Goal: Information Seeking & Learning: Understand process/instructions

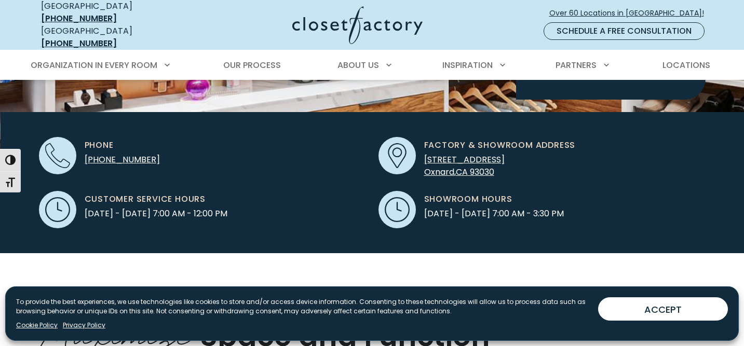
scroll to position [305, 0]
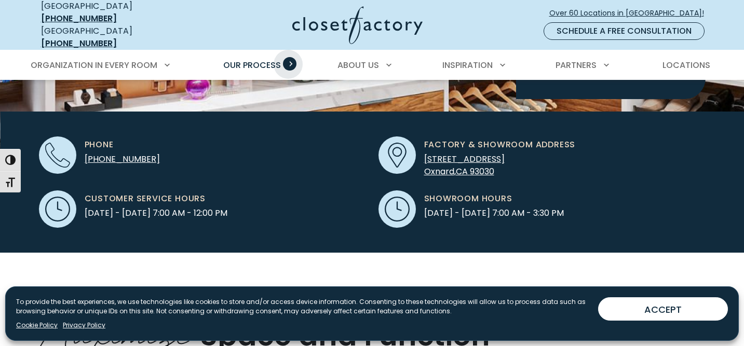
click at [288, 57] on span "Primary Menu" at bounding box center [289, 63] width 13 height 13
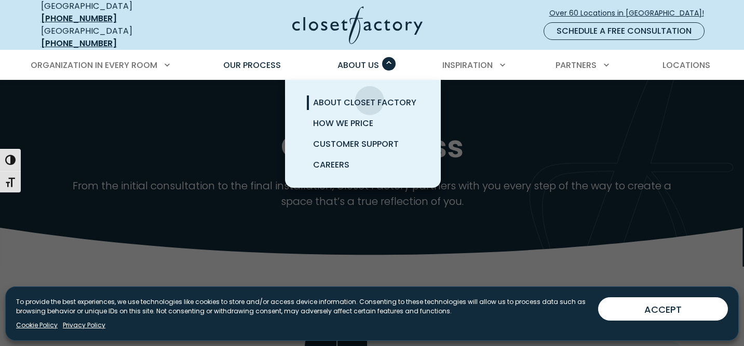
click at [370, 97] on span "About Closet Factory" at bounding box center [364, 103] width 103 height 12
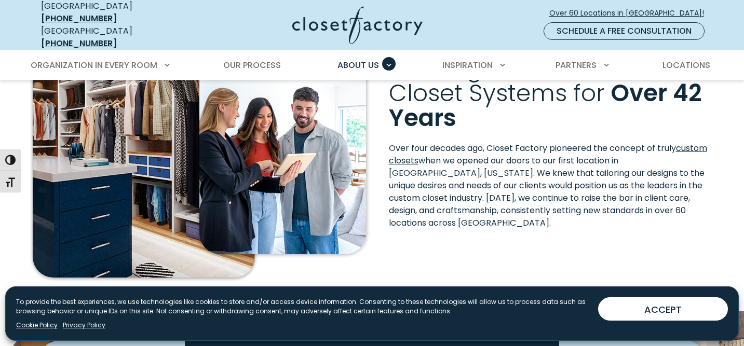
scroll to position [361, 0]
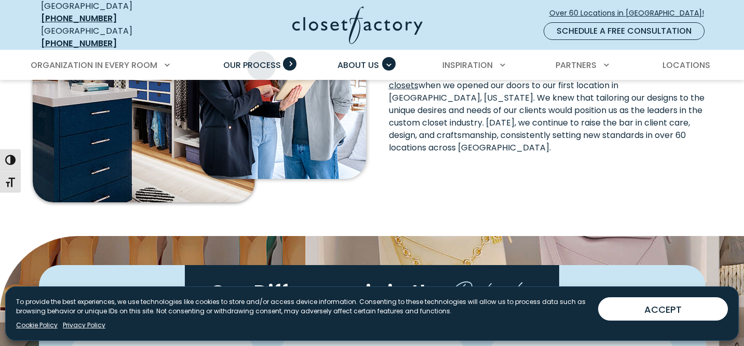
click at [262, 59] on span "Our Process" at bounding box center [252, 65] width 58 height 12
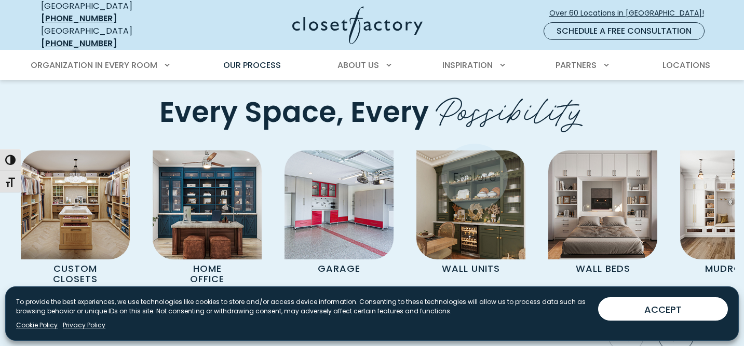
scroll to position [2202, 0]
